Goal: Communication & Community: Participate in discussion

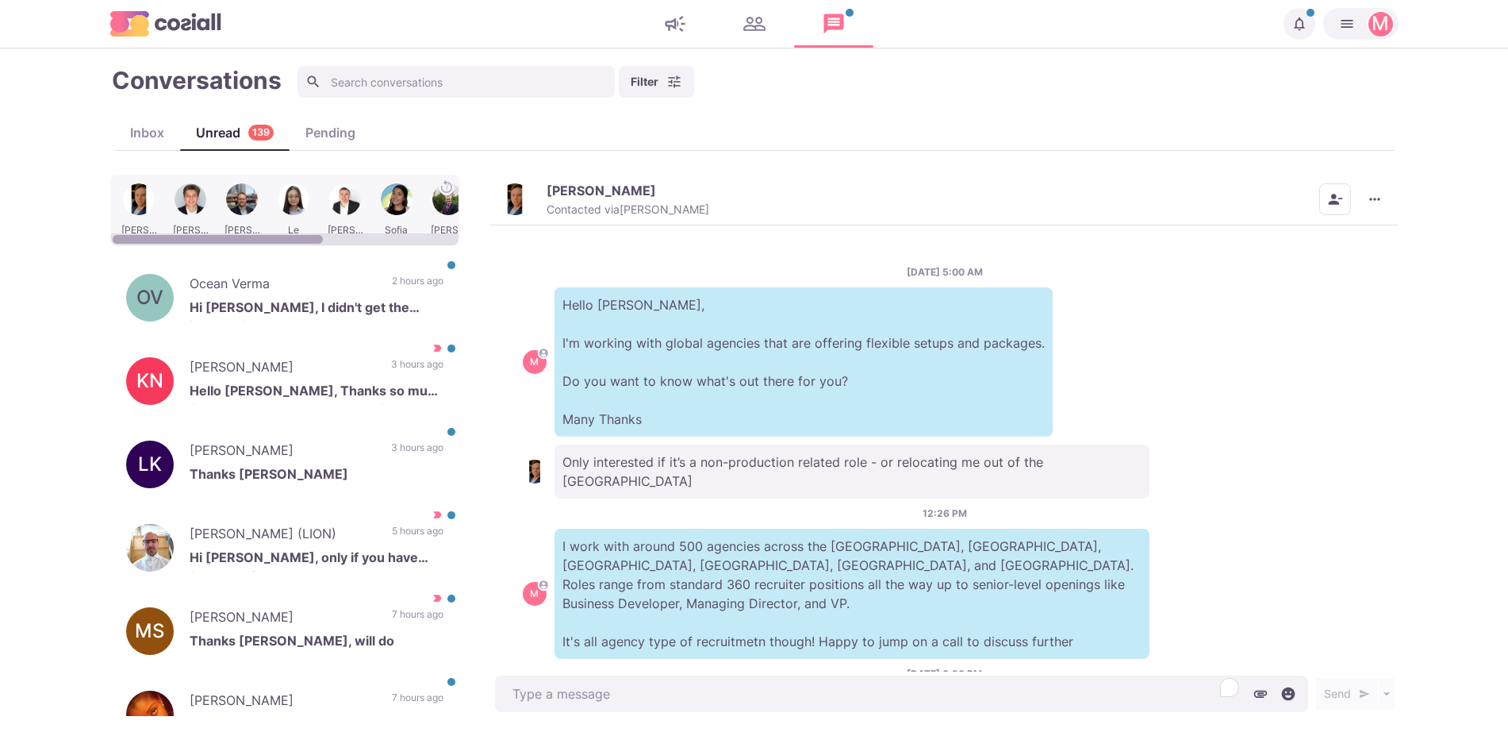
scroll to position [507, 0]
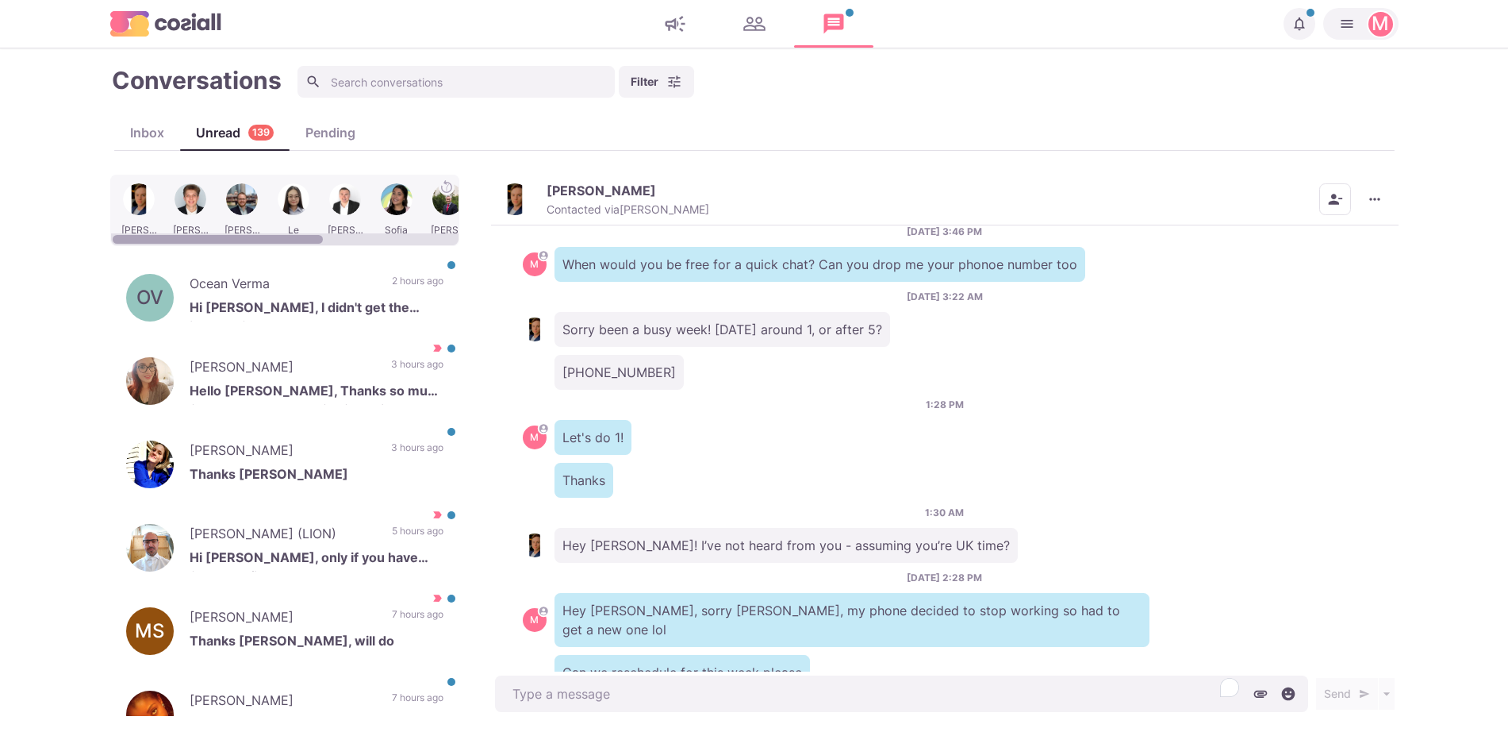
click at [124, 188] on div at bounding box center [139, 210] width 48 height 62
click at [144, 197] on div at bounding box center [139, 210] width 48 height 62
click at [974, 528] on div "Hey [PERSON_NAME]! I’ve not heard from you - assuming you’re UK time?" at bounding box center [945, 545] width 844 height 35
type textarea "x"
drag, startPoint x: 1154, startPoint y: 604, endPoint x: 1391, endPoint y: 646, distance: 241.0
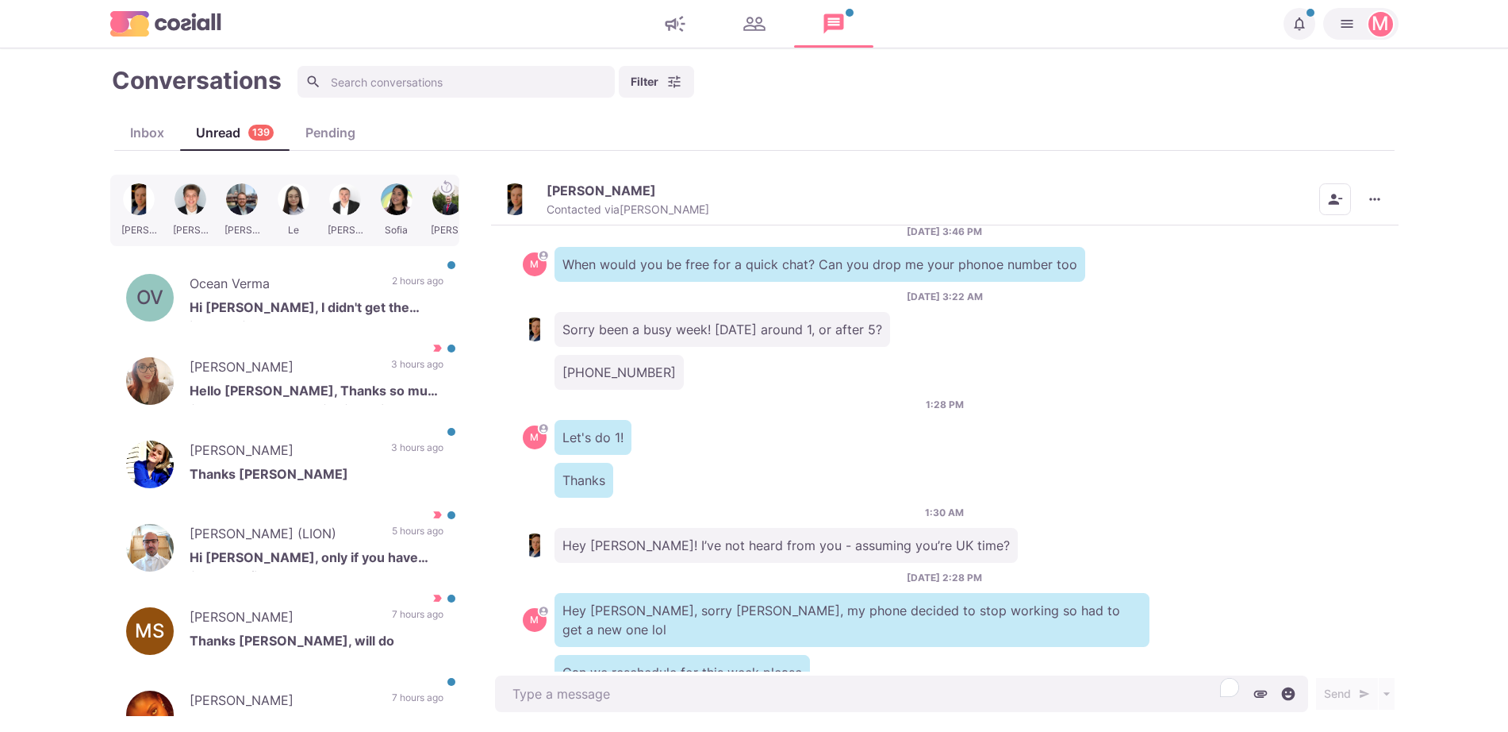
click at [1391, 646] on div "[DATE] 5:00 AM M Hello [PERSON_NAME], I'm working with global agencies that are…" at bounding box center [945, 448] width 908 height 447
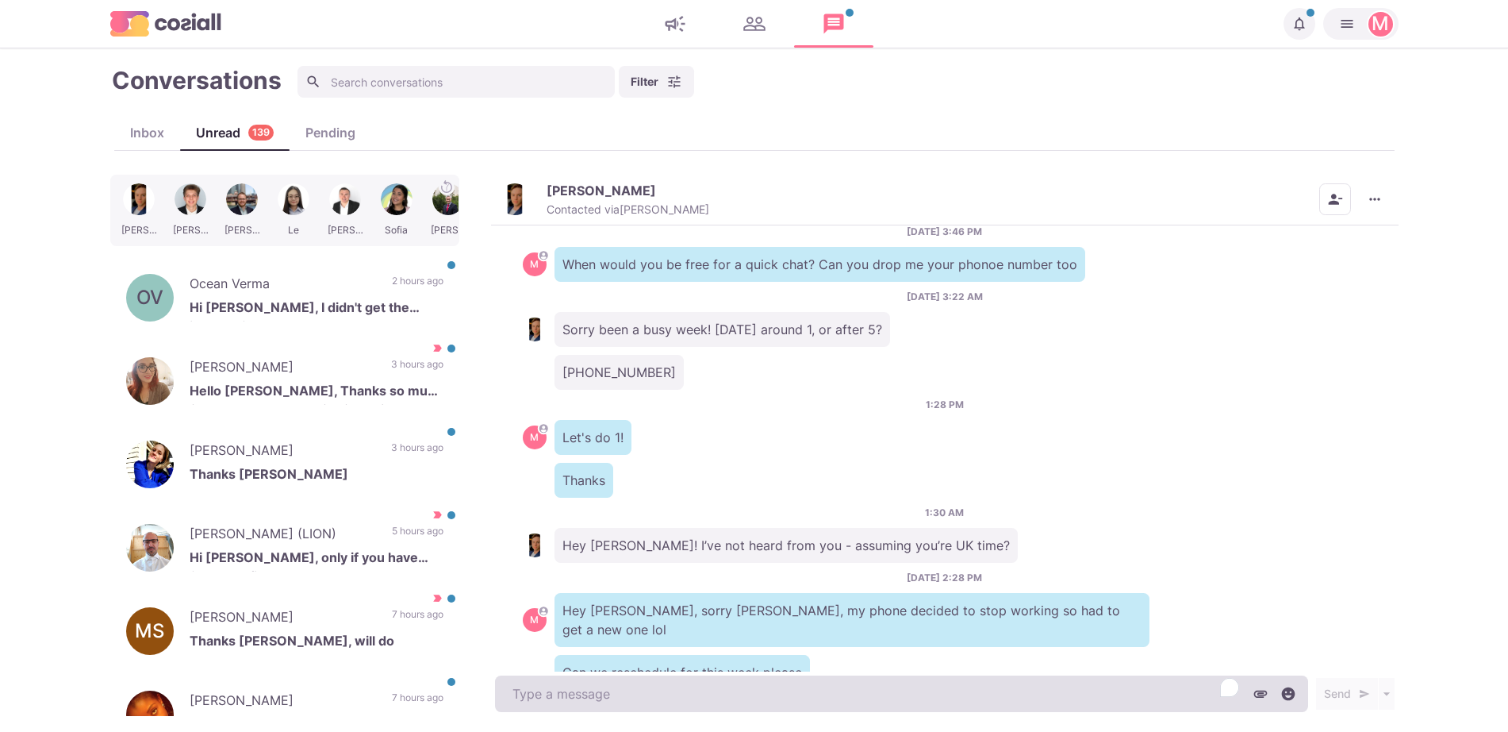
click at [971, 697] on textarea "To enrich screen reader interactions, please activate Accessibility in Grammarl…" at bounding box center [901, 693] width 813 height 37
type textarea "J"
type textarea "x"
click at [971, 697] on textarea "J" at bounding box center [901, 693] width 813 height 37
type textarea "Just"
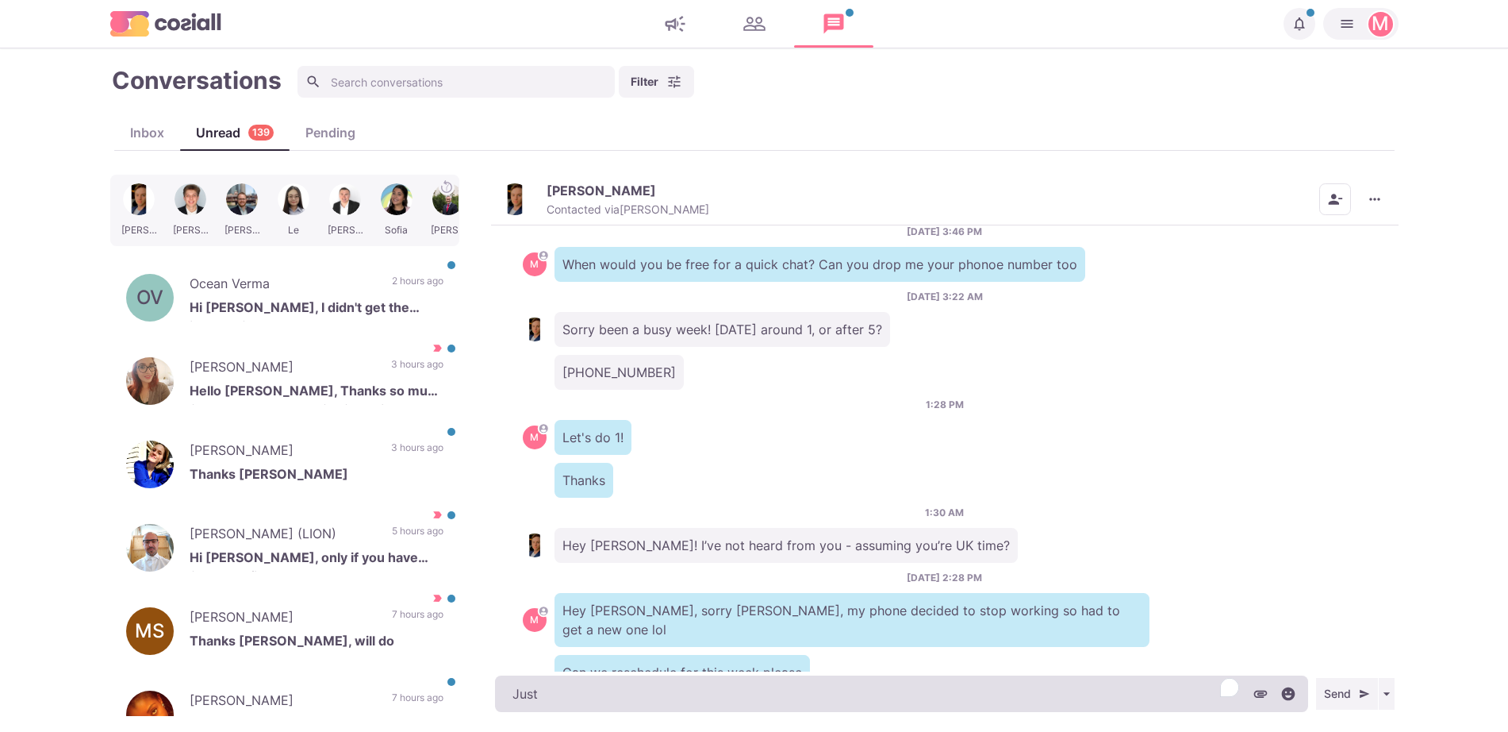
type textarea "x"
type textarea "Just"
type textarea "x"
type textarea "Just b"
type textarea "x"
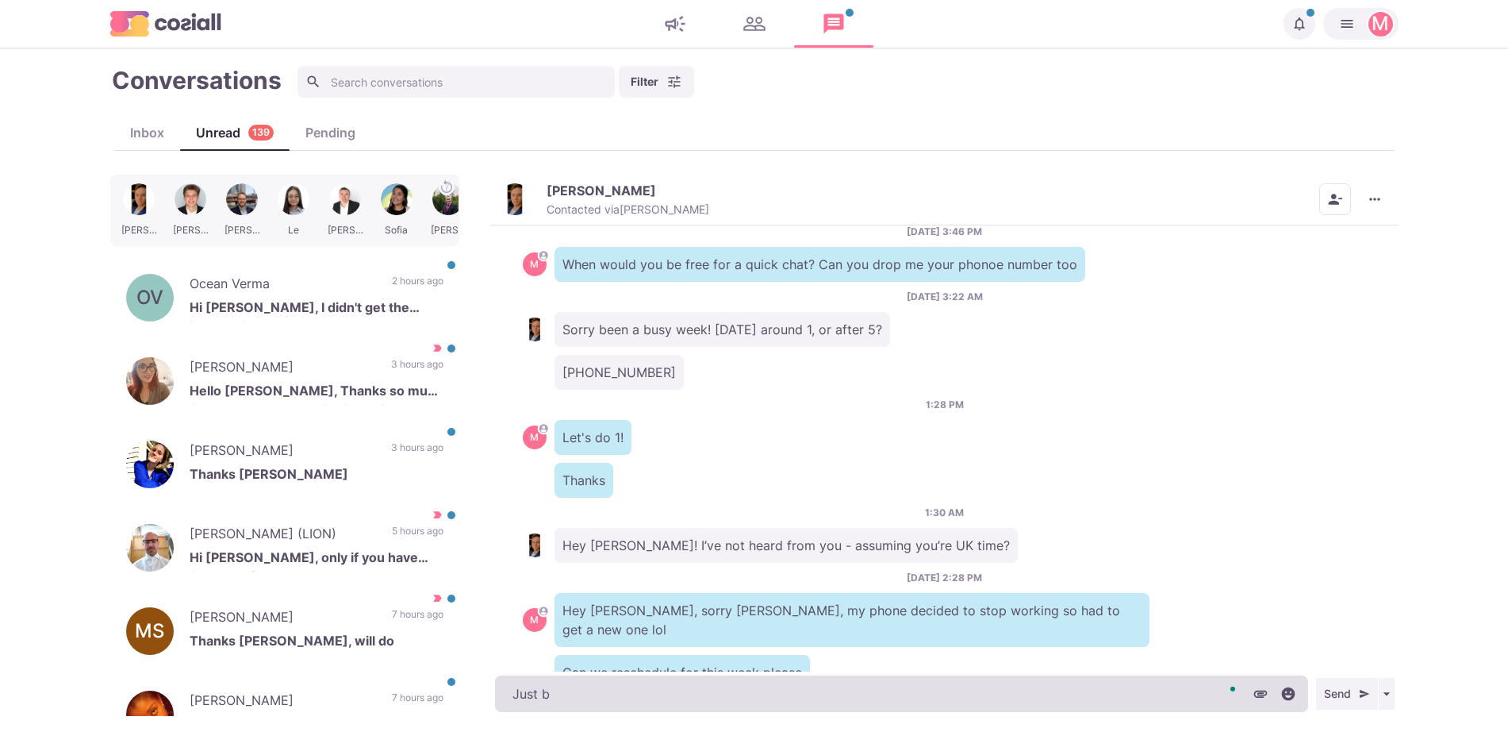
type textarea "Just bu"
type textarea "x"
type textarea "Just bum"
type textarea "x"
type textarea "Just bump"
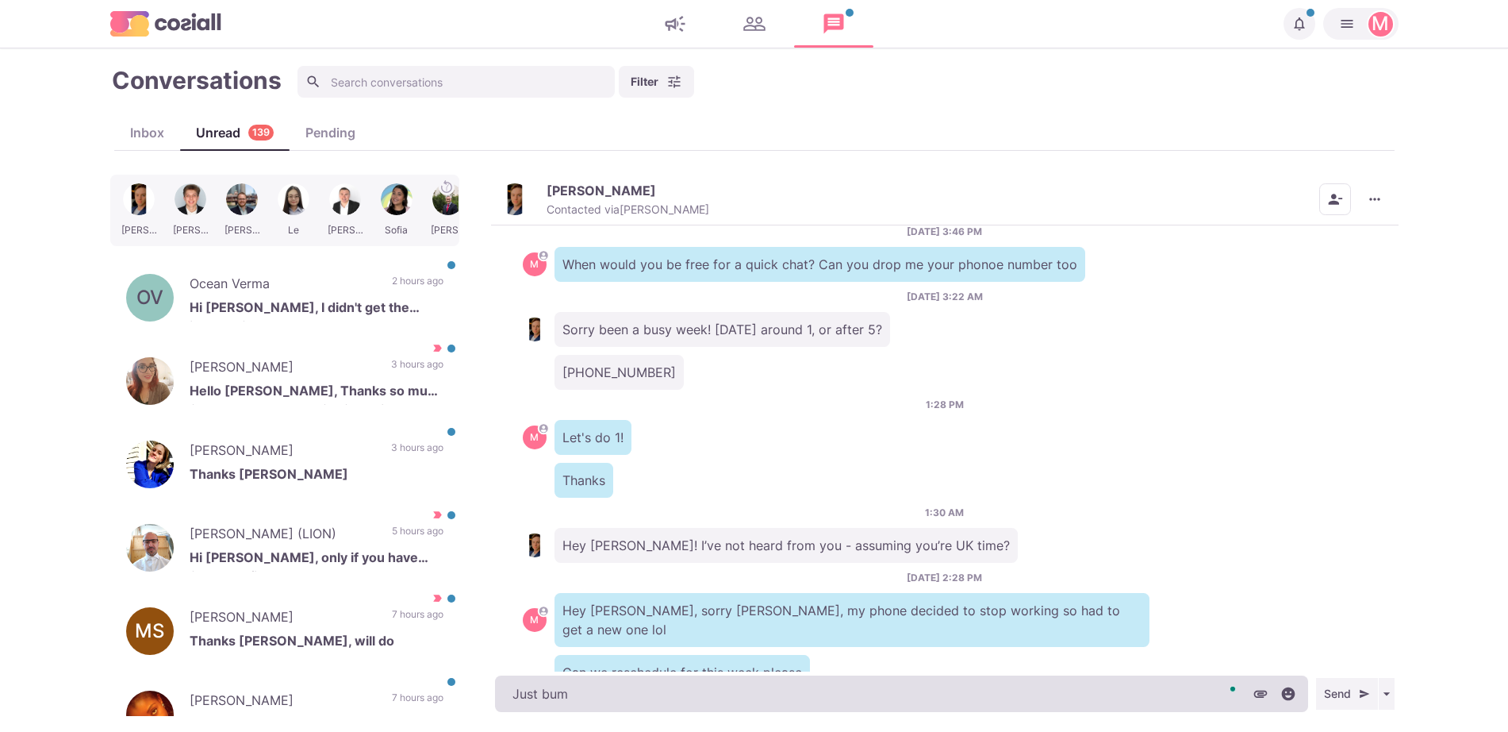
type textarea "x"
type textarea "Just bumpi"
type textarea "x"
type textarea "Just bumping"
type textarea "x"
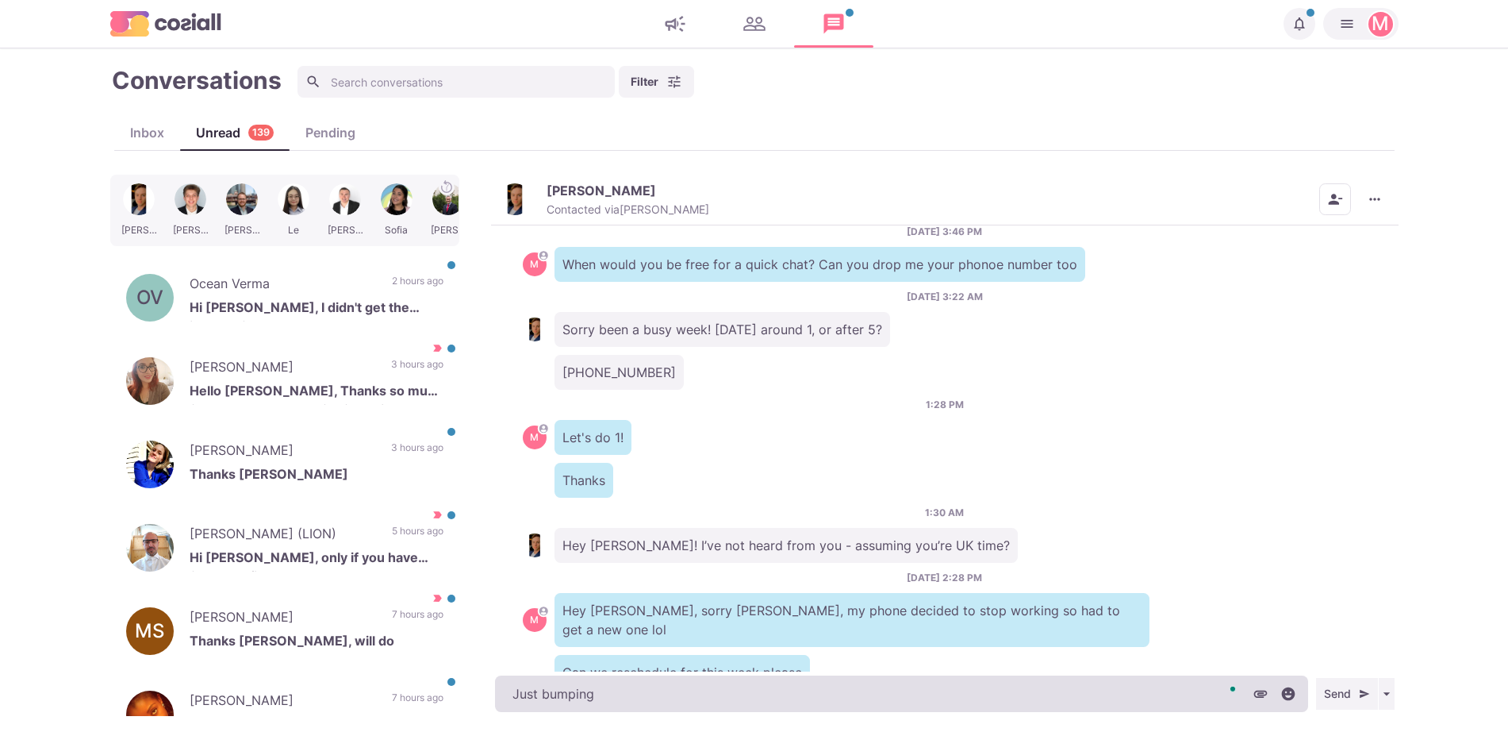
type textarea "Just bumping"
type textarea "x"
type textarea "Just bumping t"
type textarea "x"
type textarea "Just bumping this"
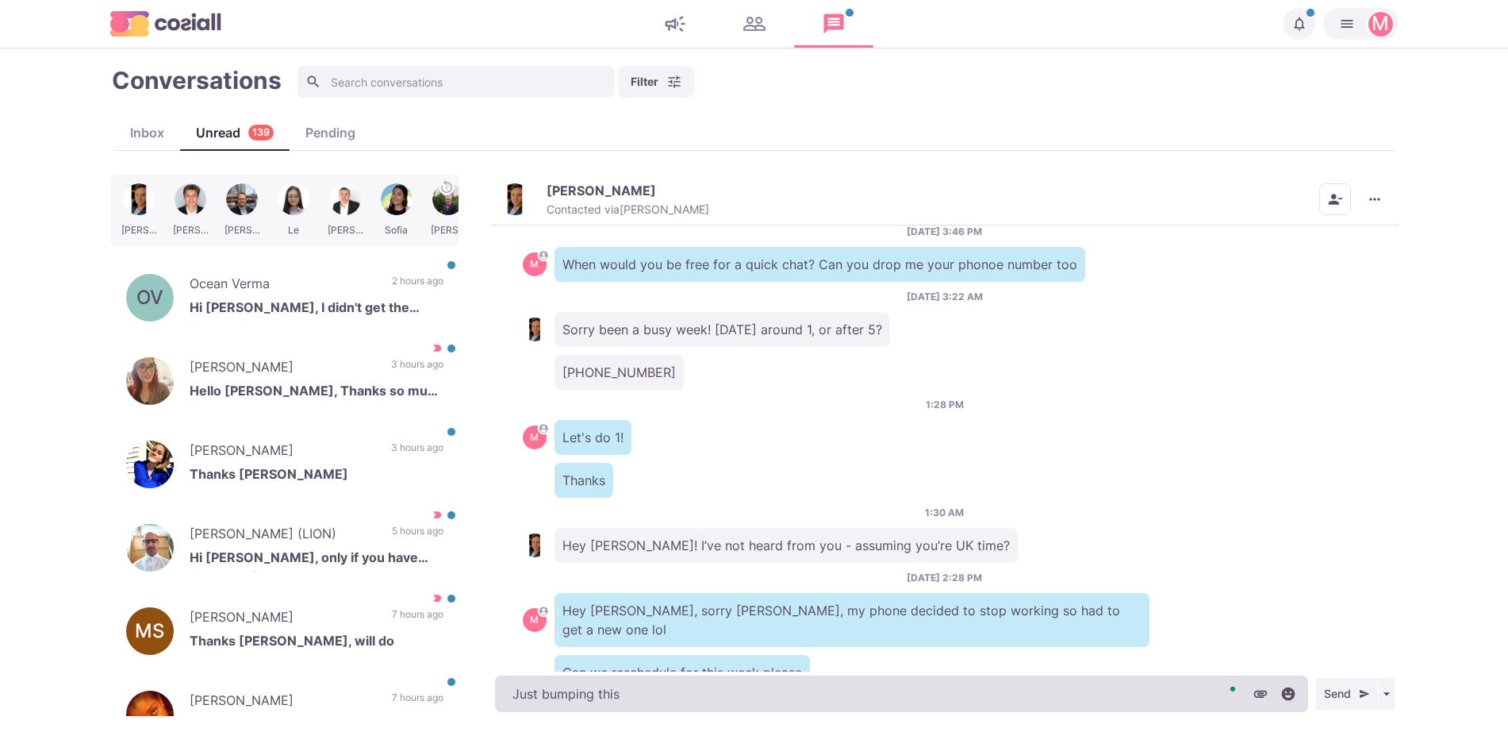
type textarea "x"
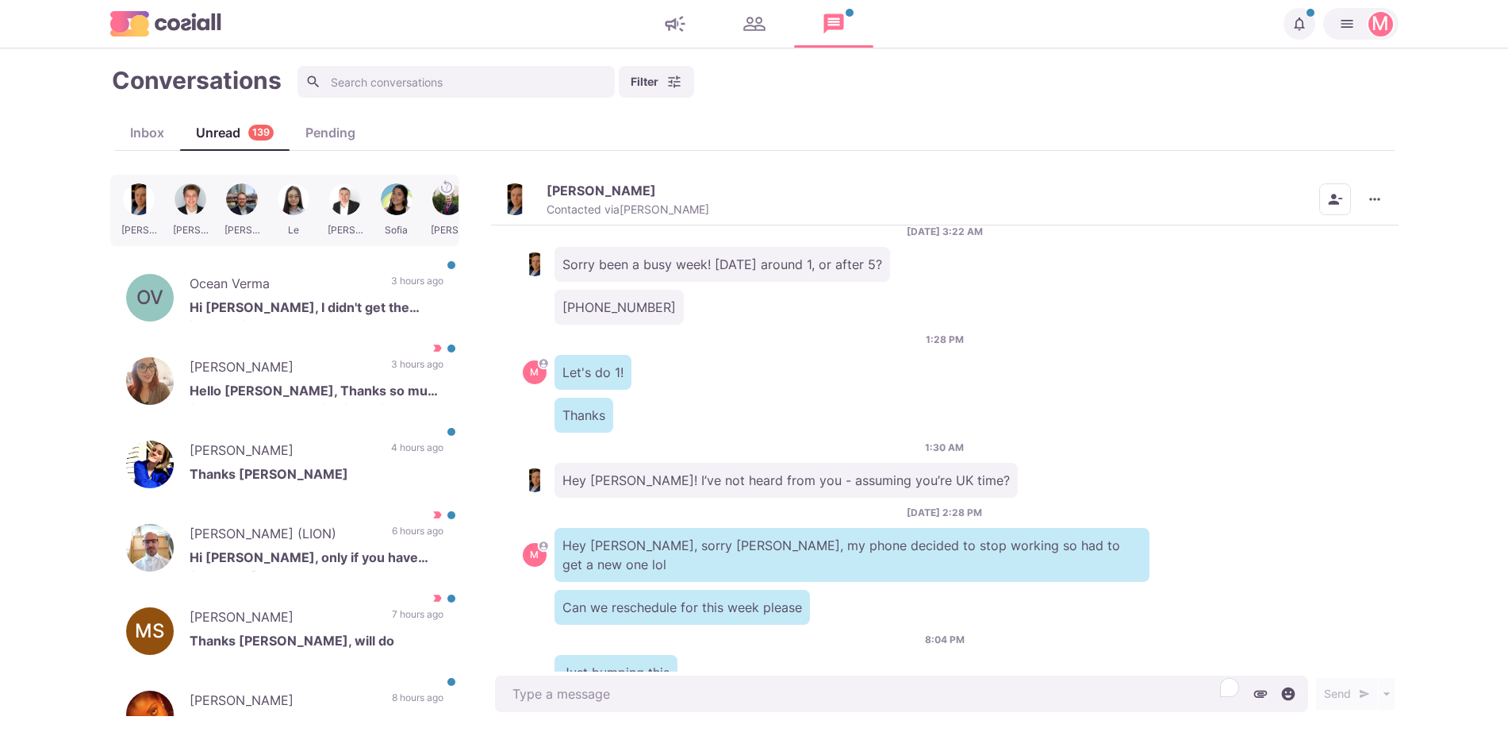
type textarea "x"
